Goal: Task Accomplishment & Management: Manage account settings

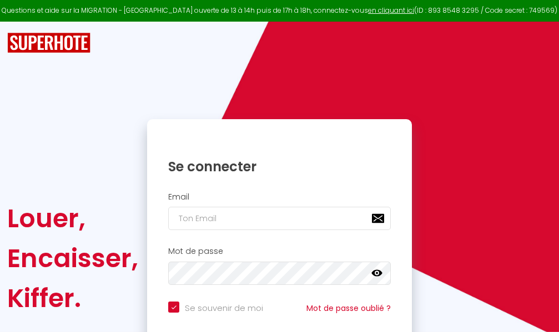
checkbox input "true"
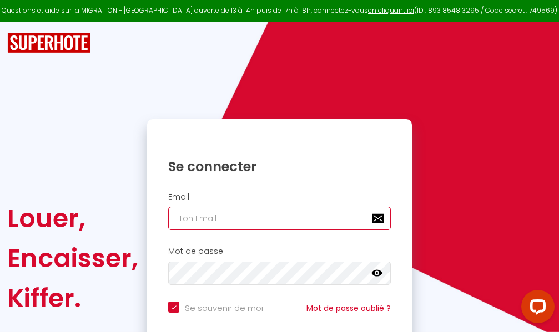
click at [274, 217] on input "email" at bounding box center [279, 218] width 223 height 23
type input "m"
checkbox input "true"
type input "ma"
checkbox input "true"
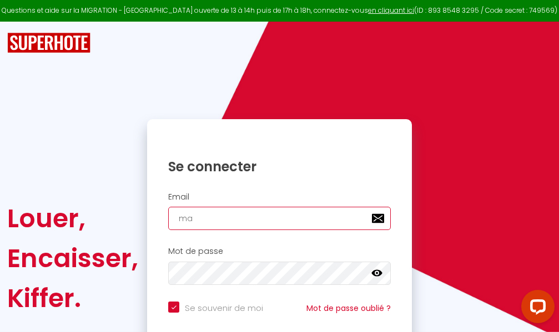
type input "mar"
checkbox input "true"
type input "marc"
checkbox input "true"
type input "marcd"
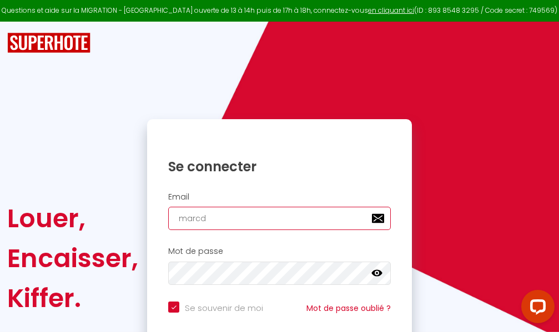
checkbox input "true"
type input "marcdp"
checkbox input "true"
type input "marcdpo"
checkbox input "true"
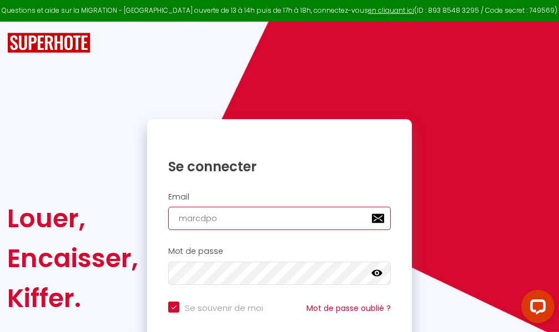
type input "marcdpoz"
checkbox input "true"
type input "marcdpoz."
checkbox input "true"
type input "marcdpoz.l"
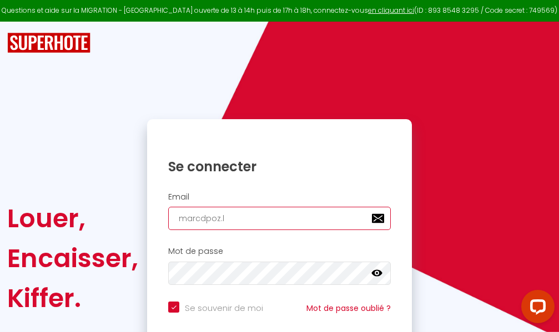
checkbox input "true"
type input "marcdpoz.lo"
checkbox input "true"
type input "marcdpoz.loc"
checkbox input "true"
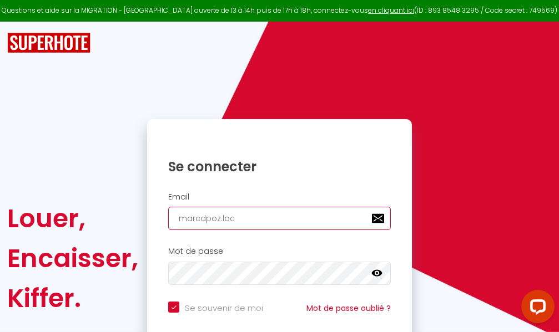
type input "marcdpoz.loca"
checkbox input "true"
type input "marcdpoz.locat"
checkbox input "true"
type input "marcdpoz.locati"
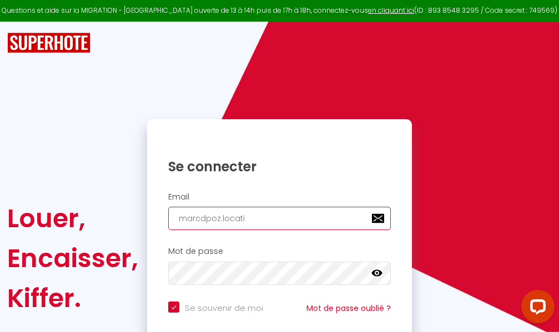
checkbox input "true"
type input "marcdpoz.locatio"
checkbox input "true"
type input "marcdpoz.location"
checkbox input "true"
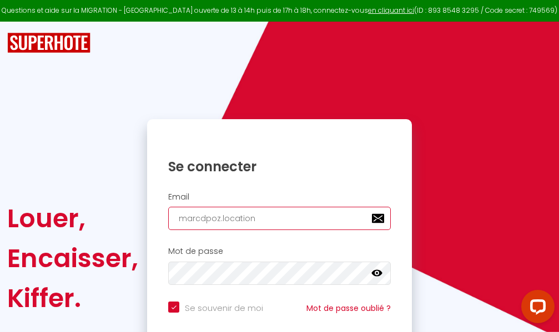
type input "marcdpoz.location@"
checkbox input "true"
type input "marcdpoz.location@g"
checkbox input "true"
type input "marcdpoz.location@gm"
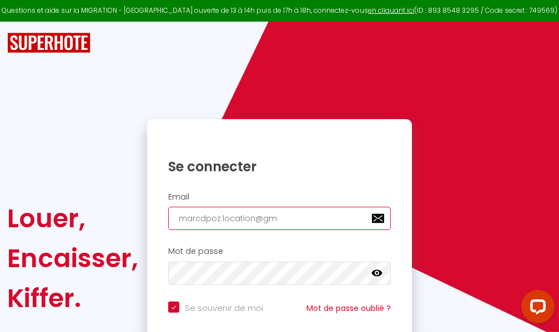
checkbox input "true"
type input "marcdpoz.location@gma"
checkbox input "true"
type input "marcdpoz.location@gmai"
checkbox input "true"
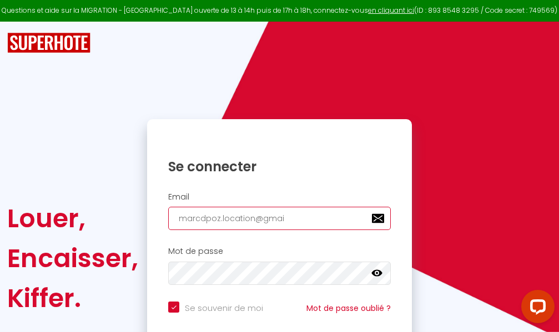
type input "[EMAIL_ADDRESS]"
checkbox input "true"
type input "[EMAIL_ADDRESS]."
checkbox input "true"
type input "marcdpoz.location@gmail.c"
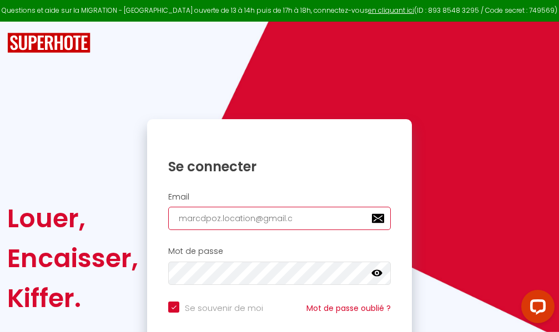
checkbox input "true"
type input "[EMAIL_ADDRESS][DOMAIN_NAME]"
checkbox input "true"
type input "[EMAIL_ADDRESS][DOMAIN_NAME]"
checkbox input "true"
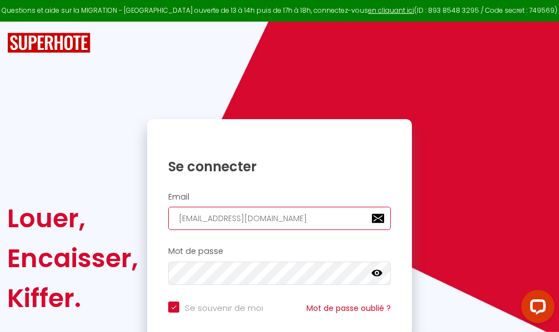
type input "[EMAIL_ADDRESS][DOMAIN_NAME]"
